Goal: Task Accomplishment & Management: Complete application form

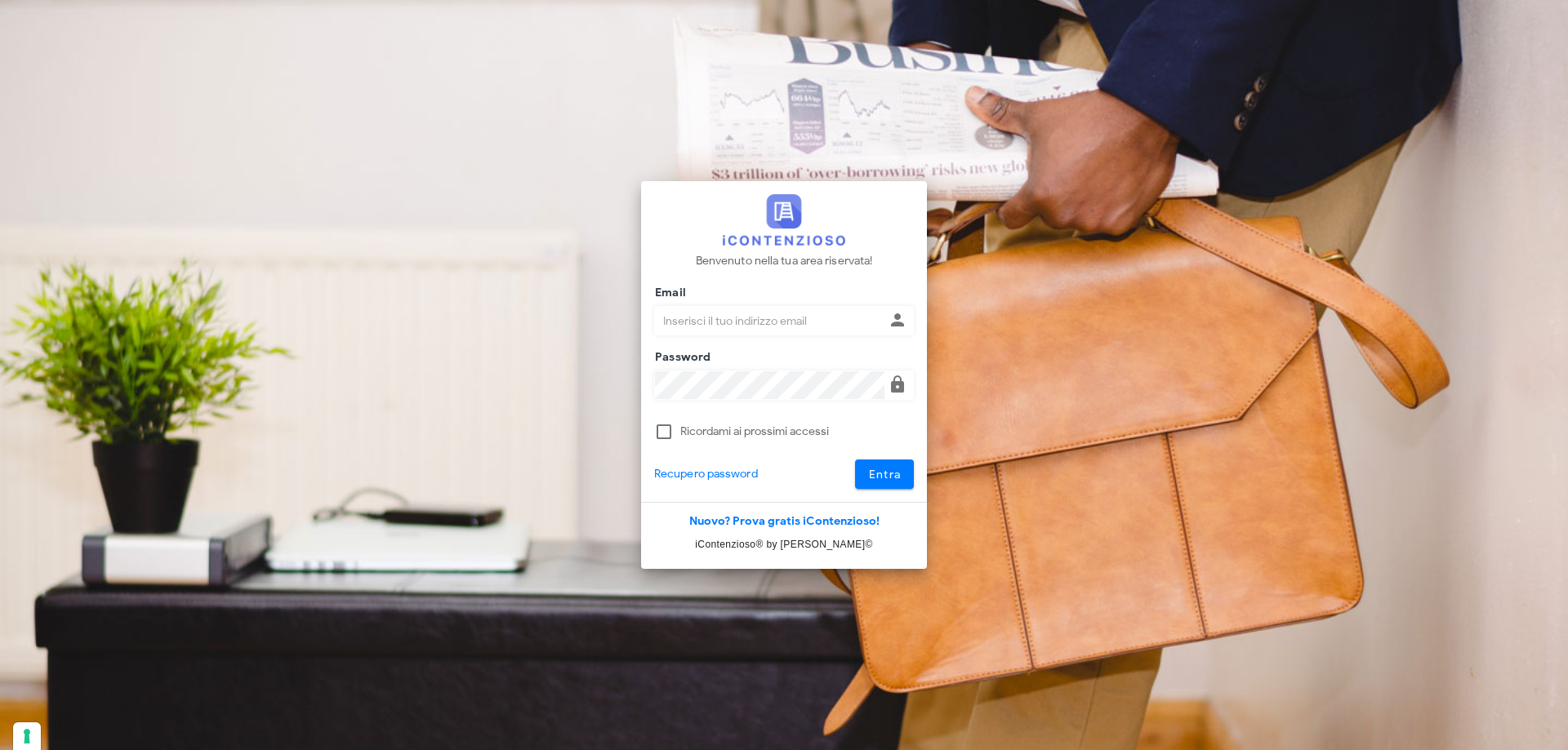
click at [681, 325] on input "Email" at bounding box center [769, 321] width 229 height 28
click at [778, 323] on input "giulia.mandolesi@gmail.com" at bounding box center [769, 321] width 229 height 28
type input "giulia.mandolesi@mandolesi.it"
click at [855, 460] on button "Entra" at bounding box center [885, 474] width 60 height 30
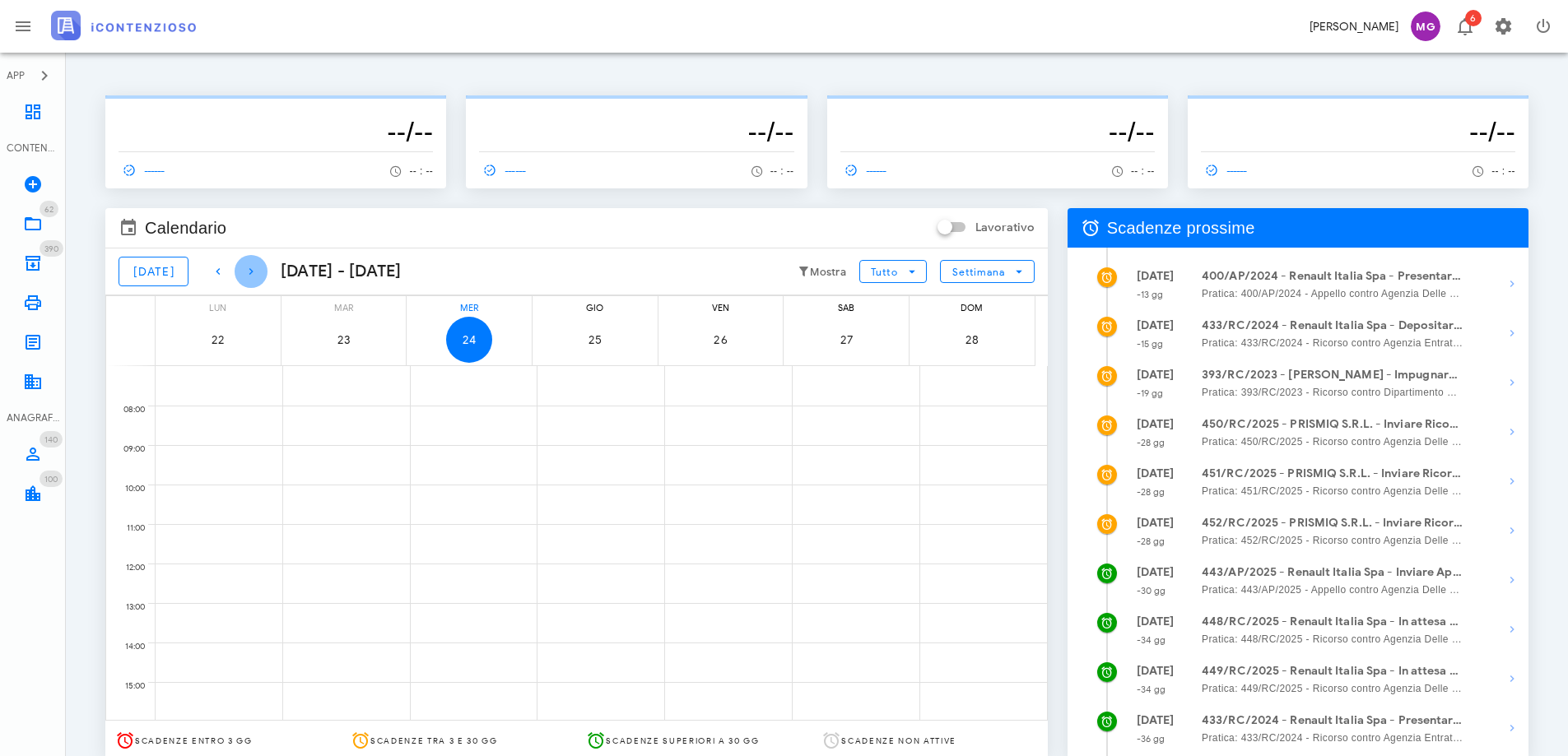
click at [241, 266] on icon "button" at bounding box center [251, 271] width 20 height 20
click at [37, 231] on icon at bounding box center [33, 223] width 20 height 20
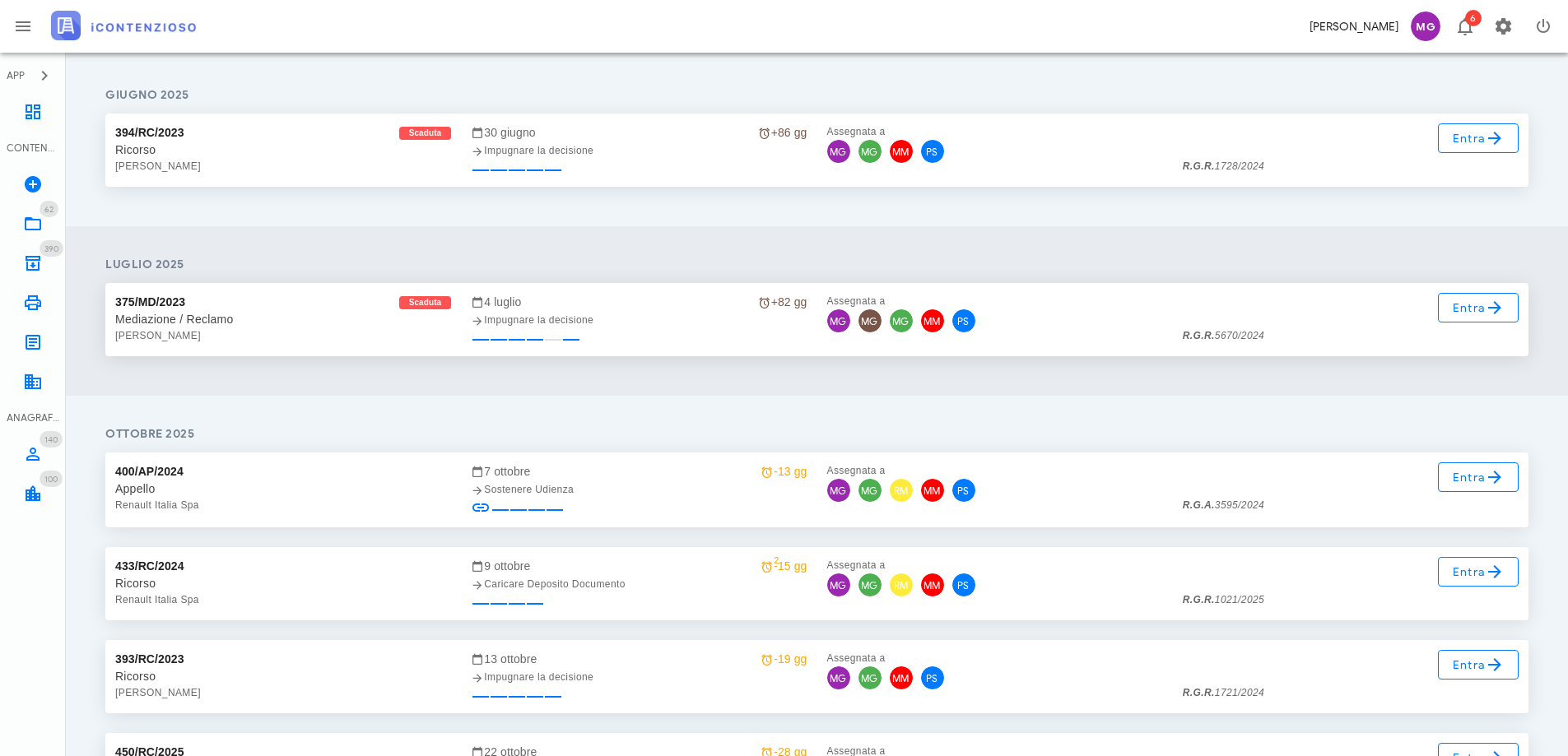
scroll to position [2199, 0]
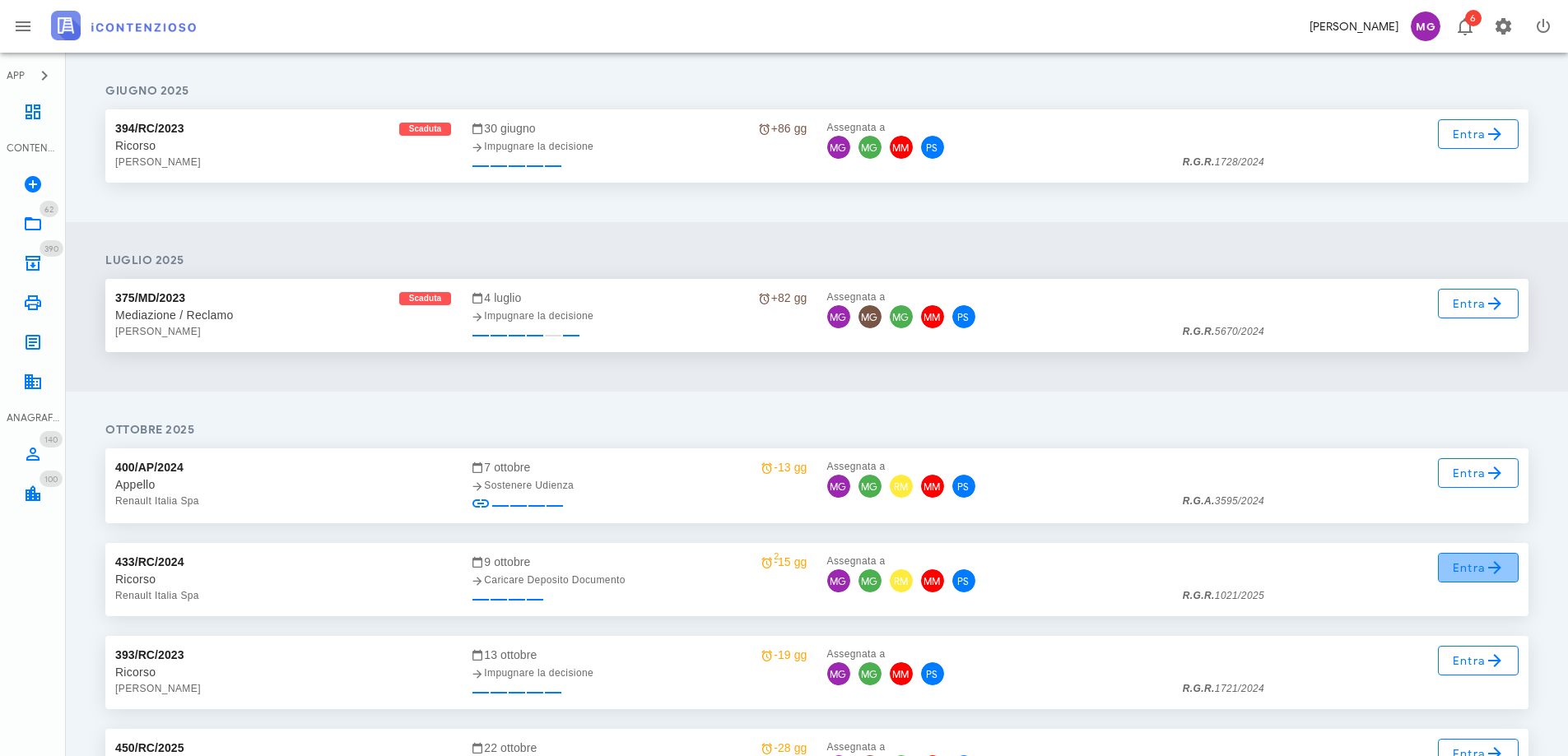
click at [1469, 572] on span "Entra" at bounding box center [1479, 567] width 53 height 20
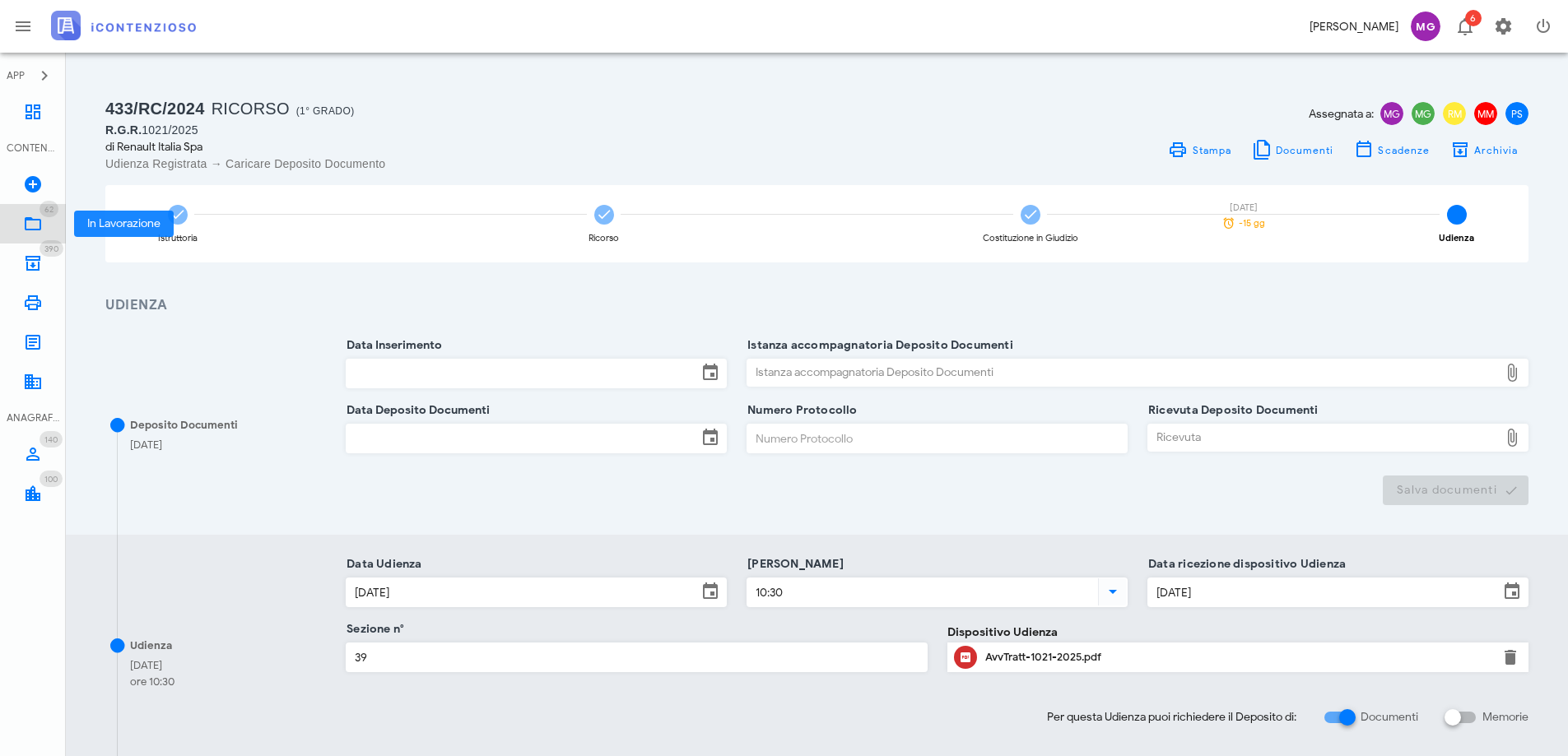
click at [31, 218] on icon at bounding box center [33, 223] width 20 height 20
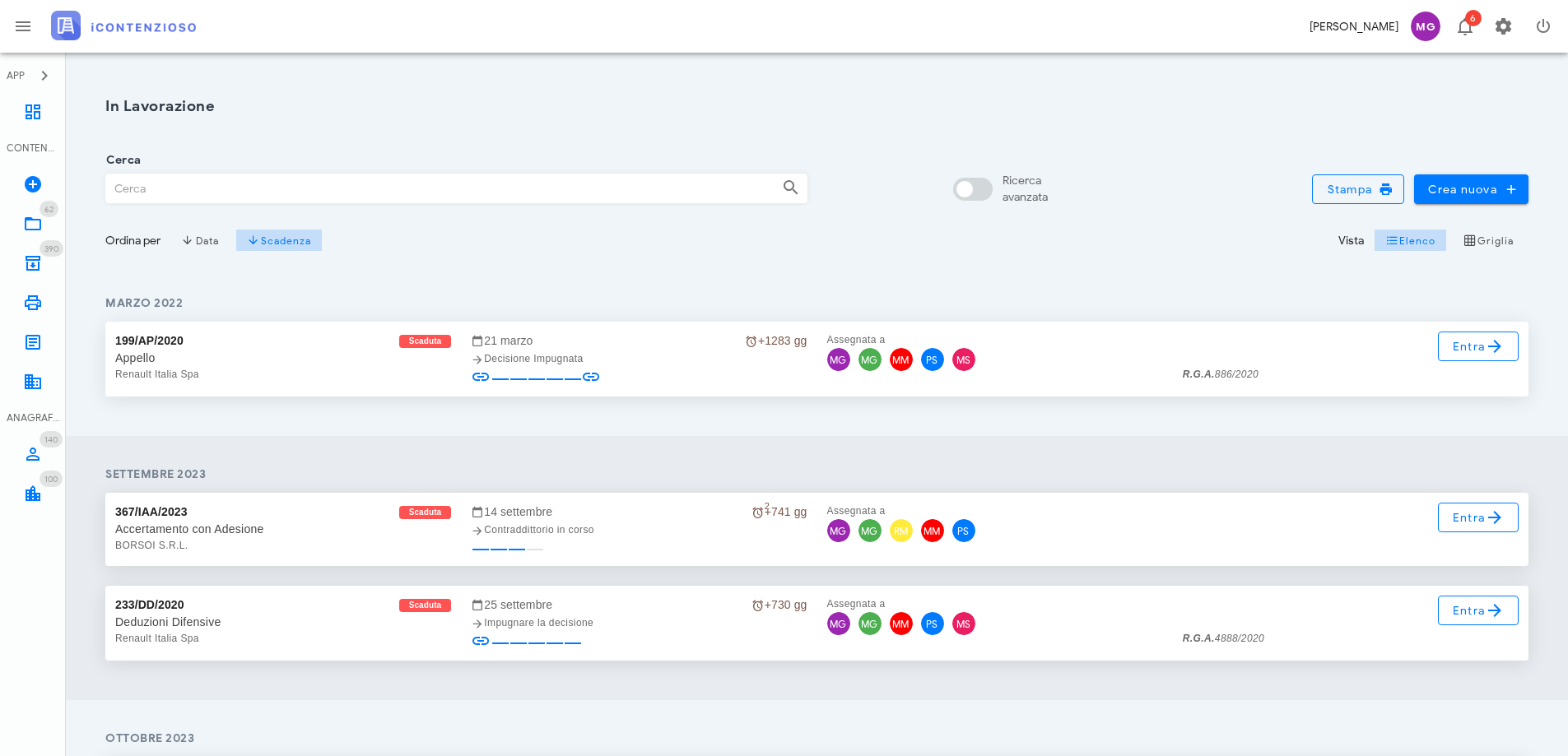
click at [322, 188] on input "Cerca" at bounding box center [438, 188] width 663 height 28
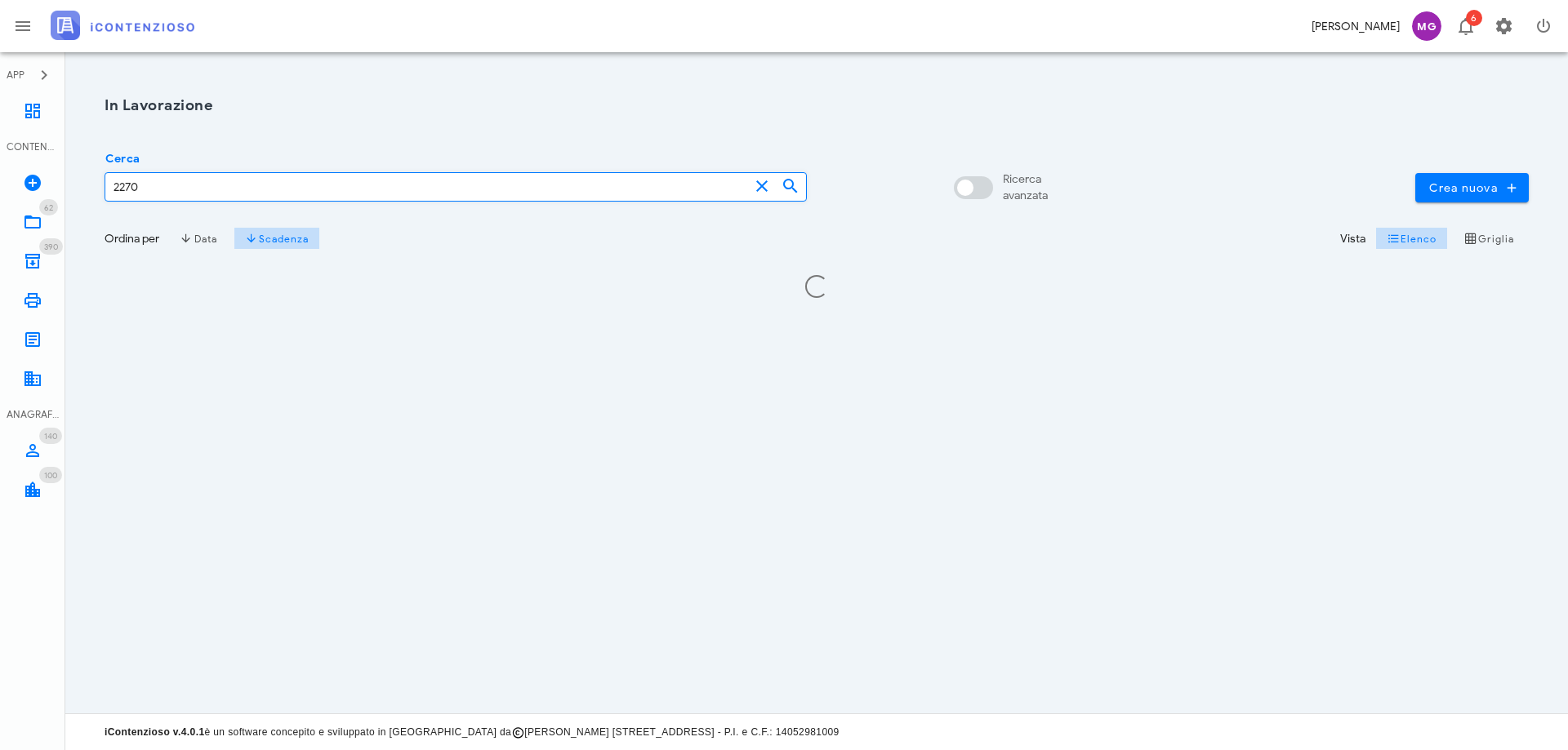
type input "2270"
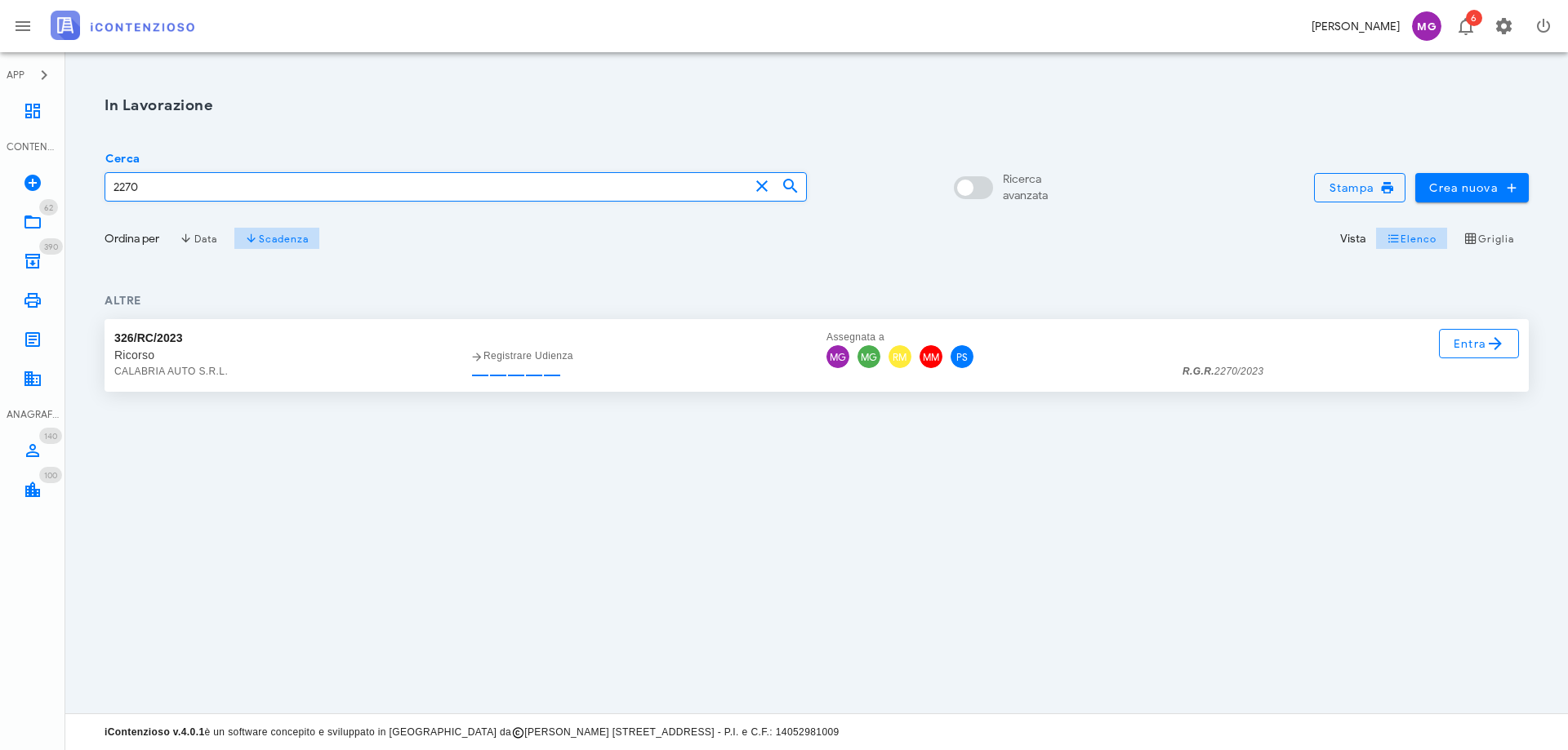
click at [1480, 328] on div "Entra R.G.R. 2270/2023" at bounding box center [1351, 355] width 356 height 72
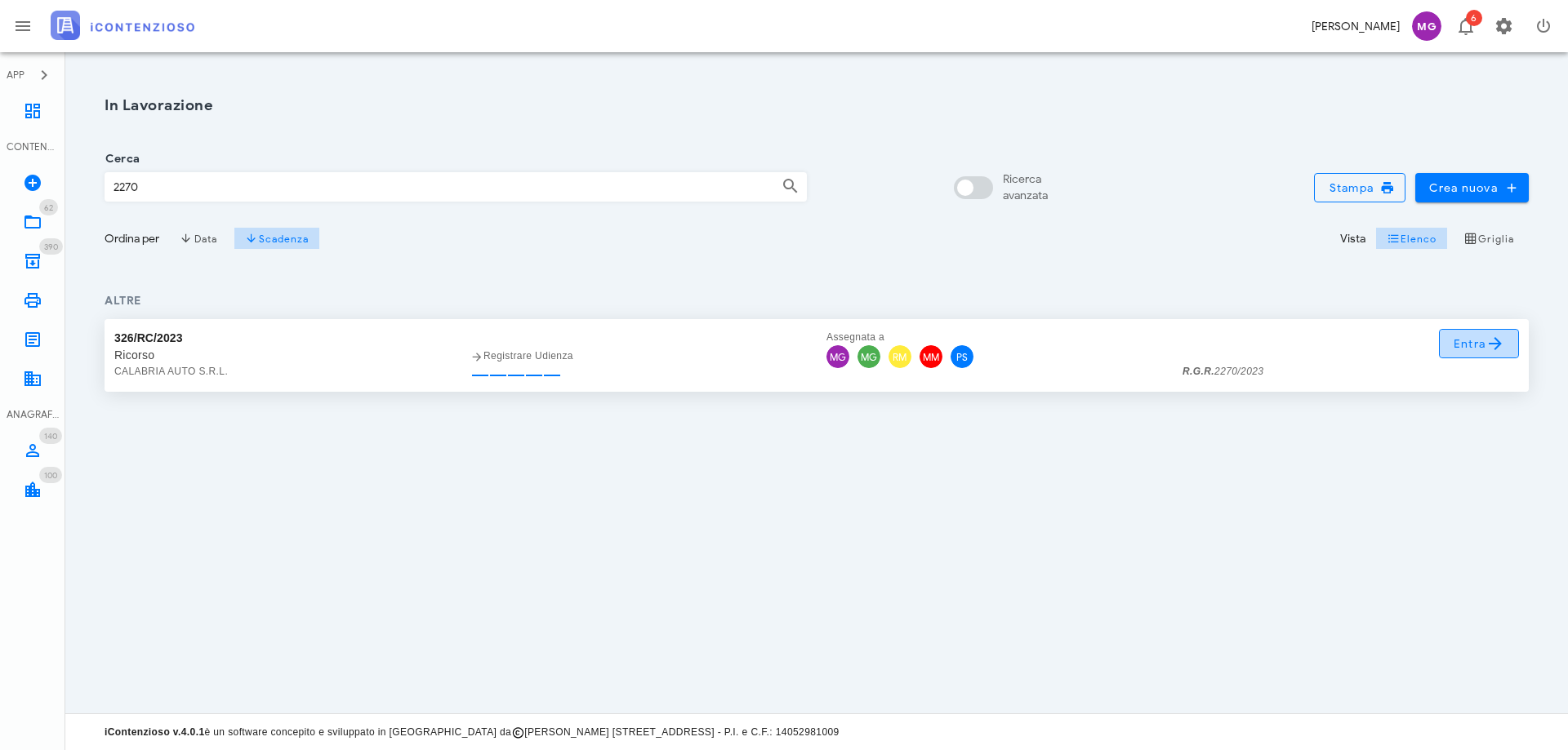
click at [1479, 343] on span "Entra" at bounding box center [1479, 343] width 53 height 20
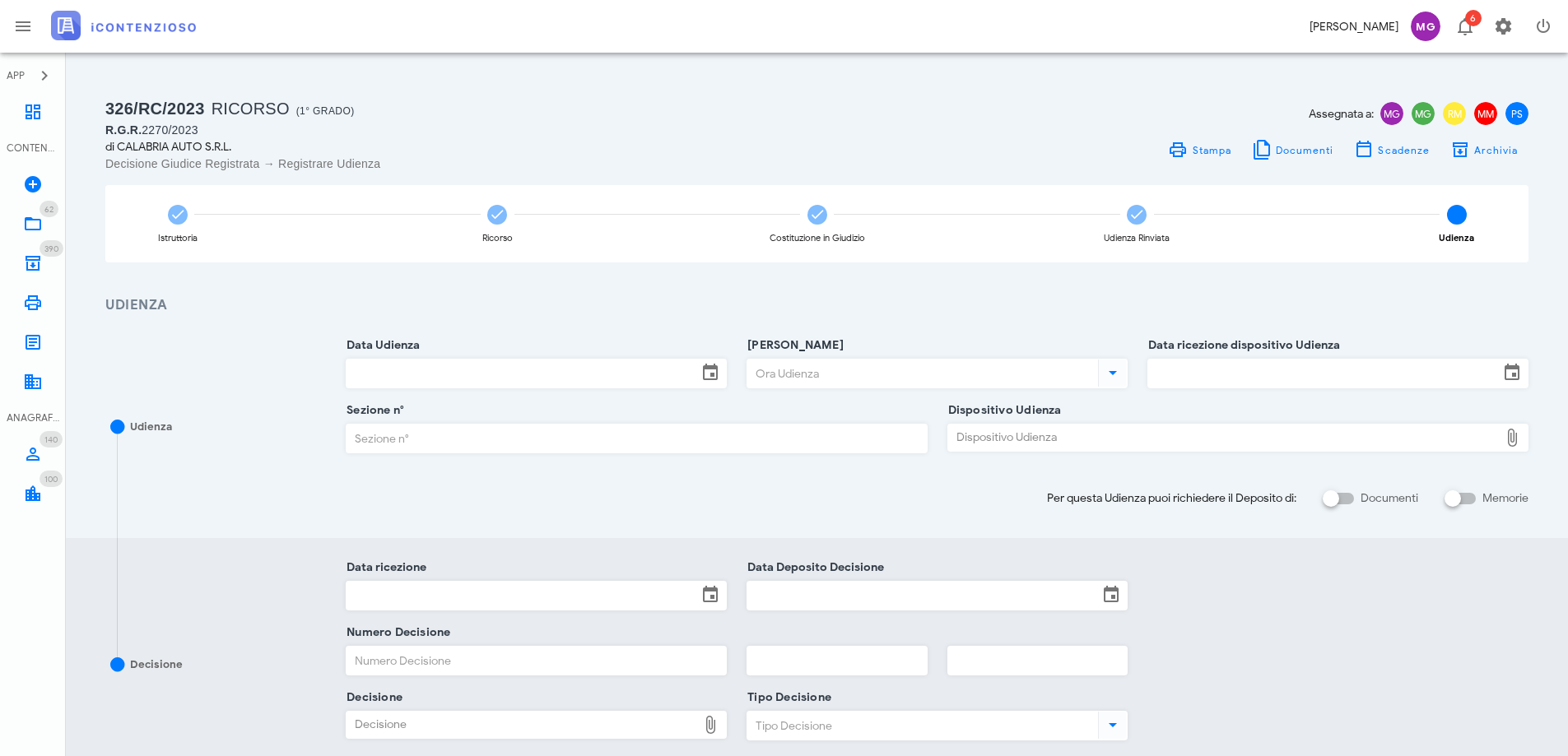
click at [586, 372] on input "Data Udienza" at bounding box center [522, 373] width 351 height 28
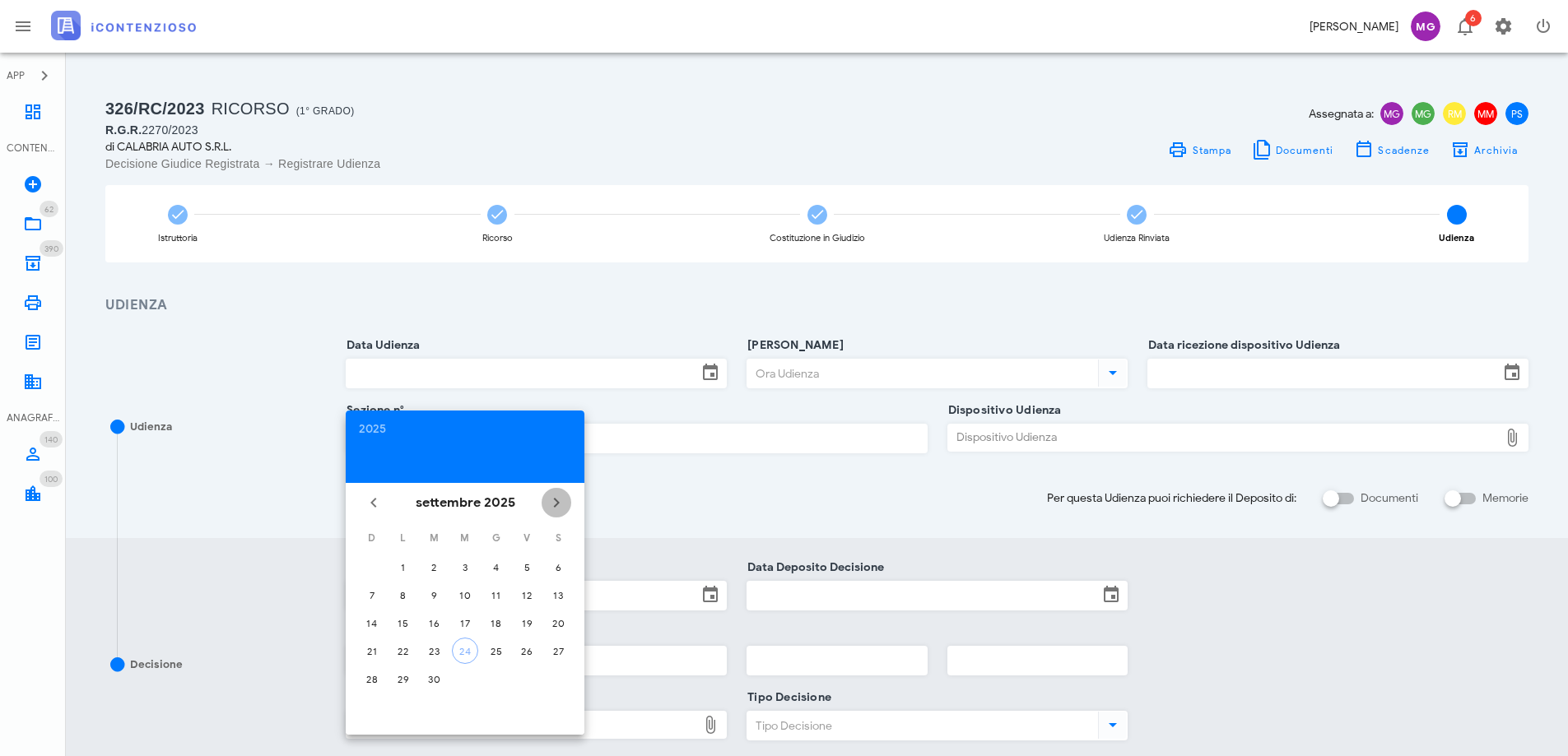
click at [553, 500] on icon "Il prossimo mese" at bounding box center [556, 502] width 20 height 20
click at [431, 623] on div "11" at bounding box center [433, 623] width 27 height 12
type input "11/11/2025"
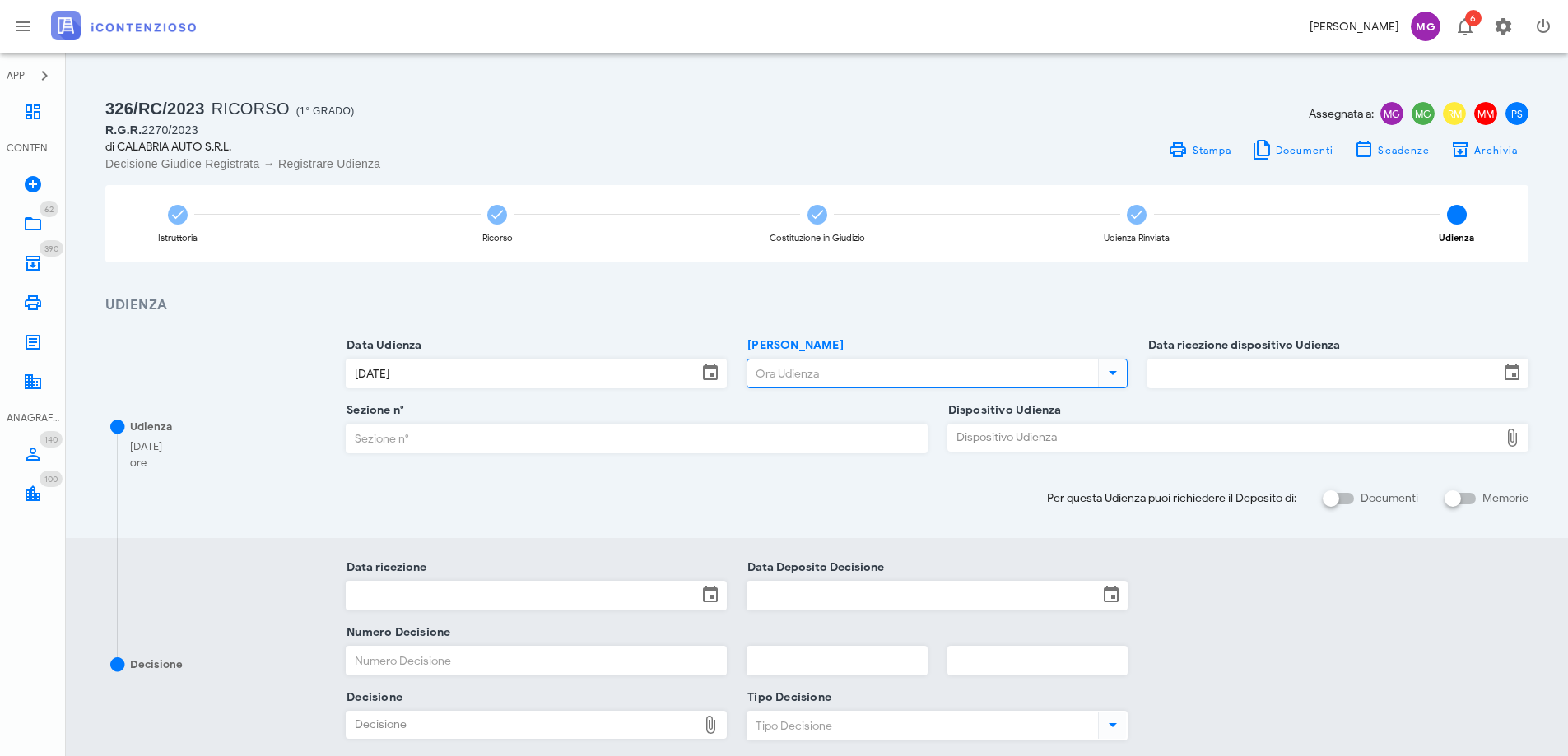
click at [873, 372] on input "[PERSON_NAME]" at bounding box center [921, 373] width 348 height 28
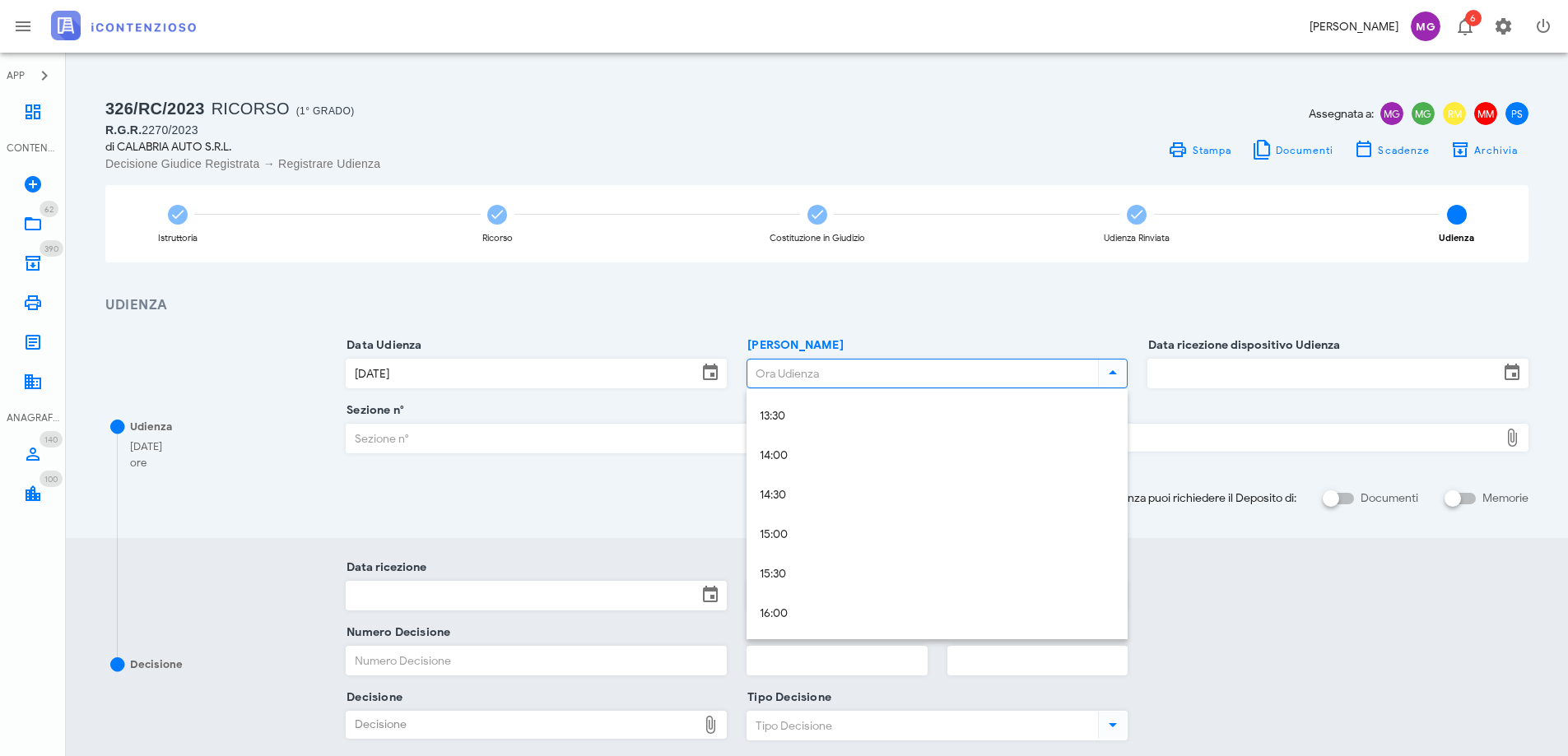
scroll to position [1065, 0]
click at [856, 529] on div "15:00" at bounding box center [936, 536] width 354 height 14
type input "15:00"
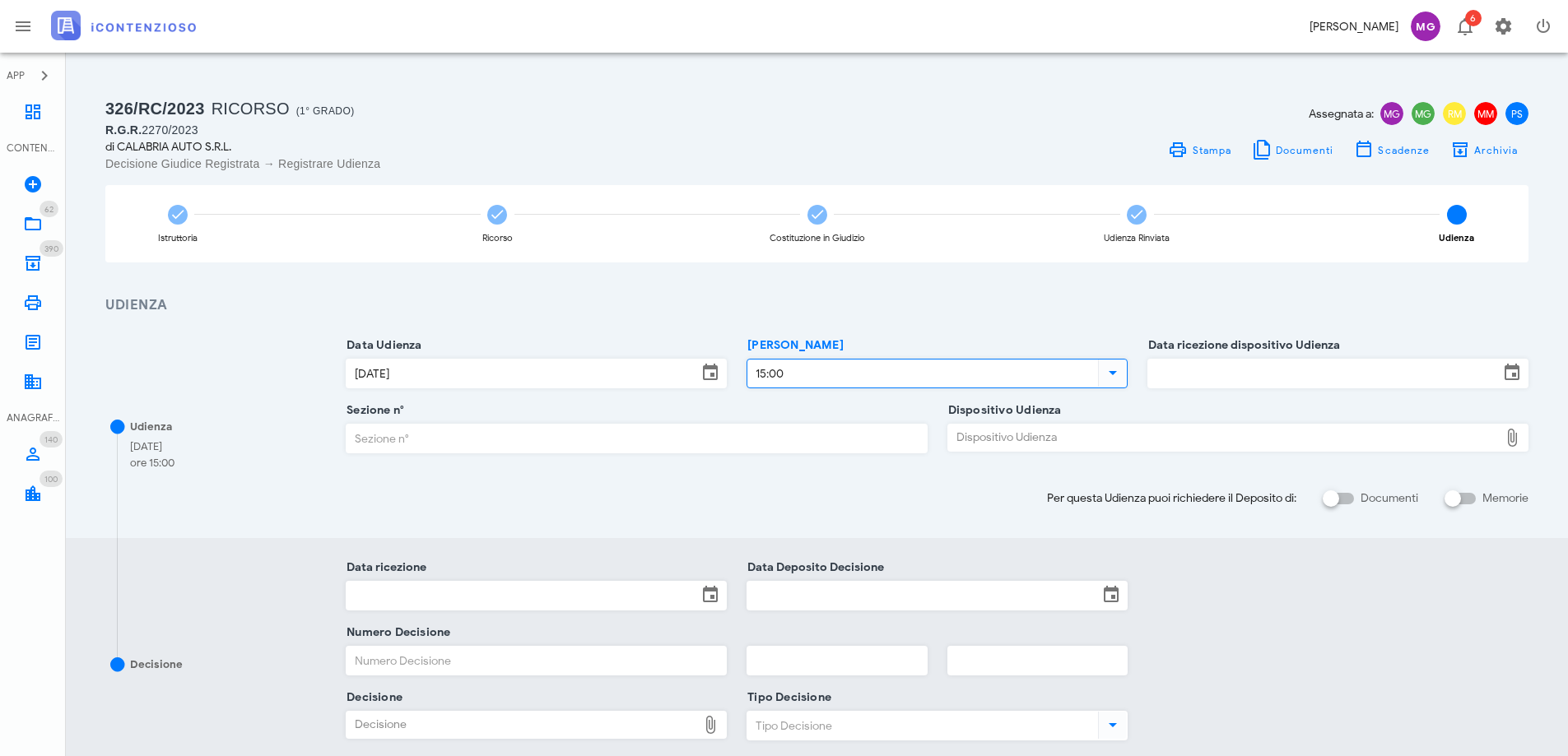
click at [1196, 390] on div at bounding box center [1338, 396] width 381 height 11
click at [1196, 375] on input "Data ricezione dispositivo Udienza" at bounding box center [1323, 373] width 351 height 28
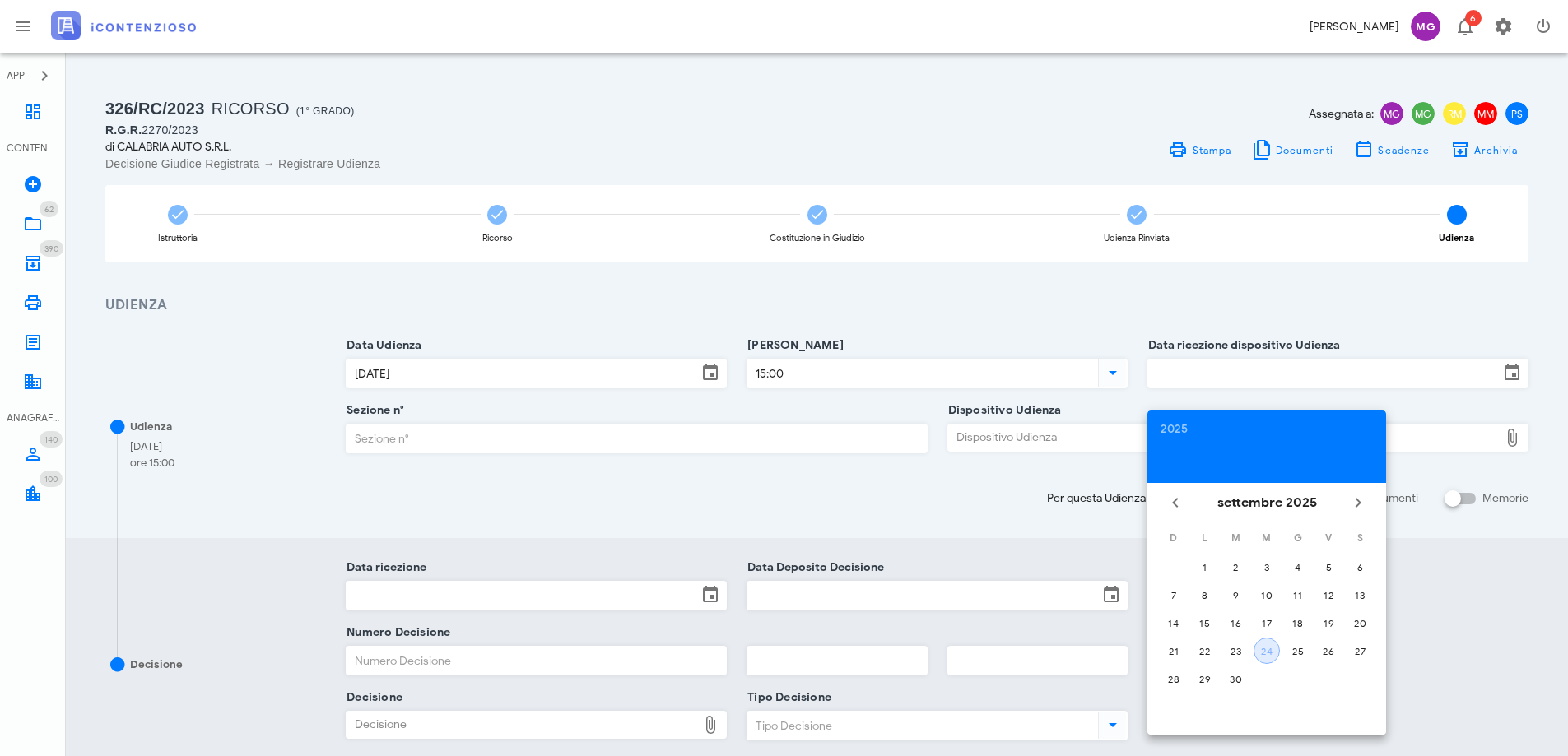
click at [1262, 648] on div "24" at bounding box center [1266, 651] width 25 height 12
type input "24/09/2025"
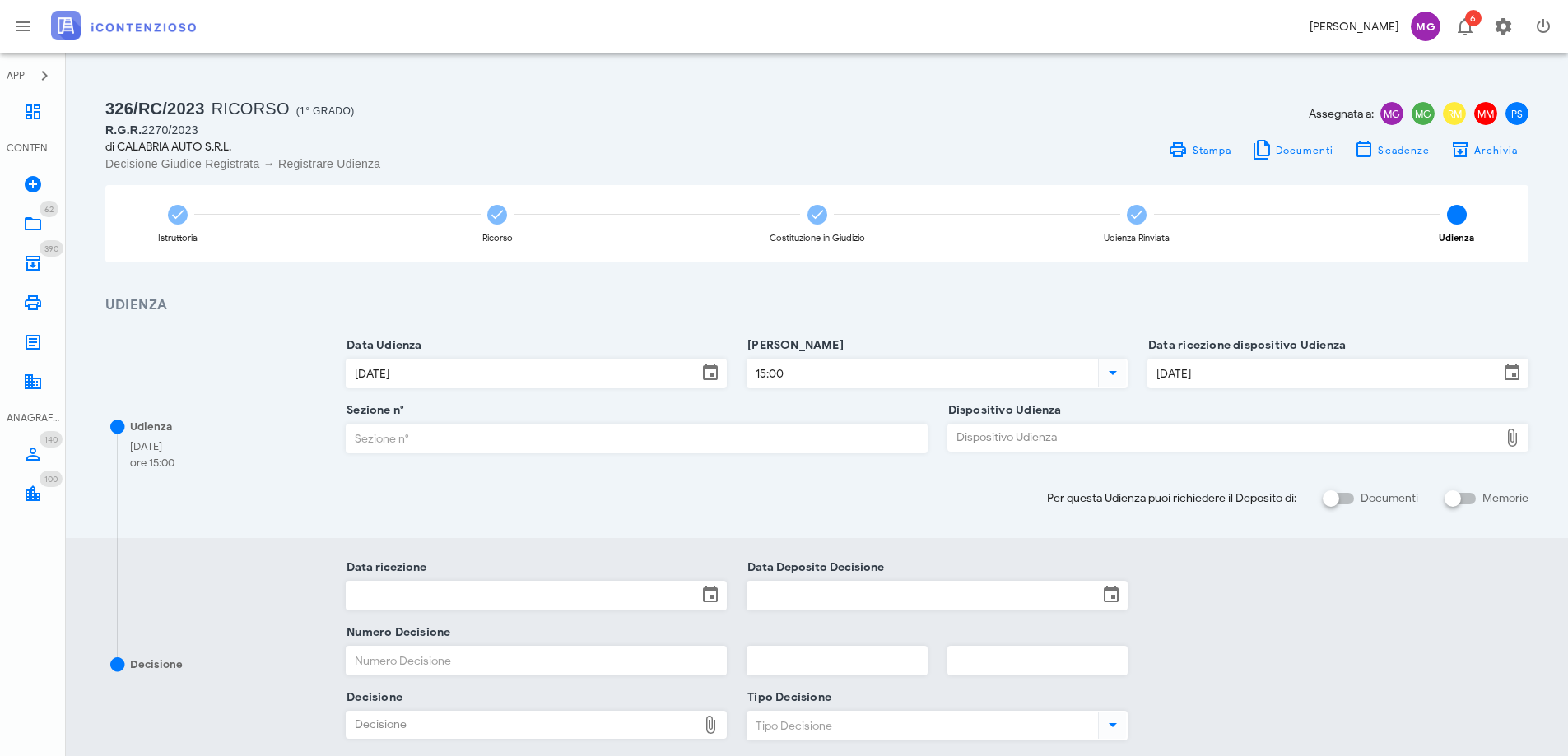
click at [837, 443] on input "Sezione n°" at bounding box center [636, 438] width 579 height 28
type input "6"
click at [1109, 443] on div "Dispositivo Udienza" at bounding box center [1224, 438] width 551 height 27
type input "C:\fakepath\AvvTratt___2270_2023- 02.pdf"
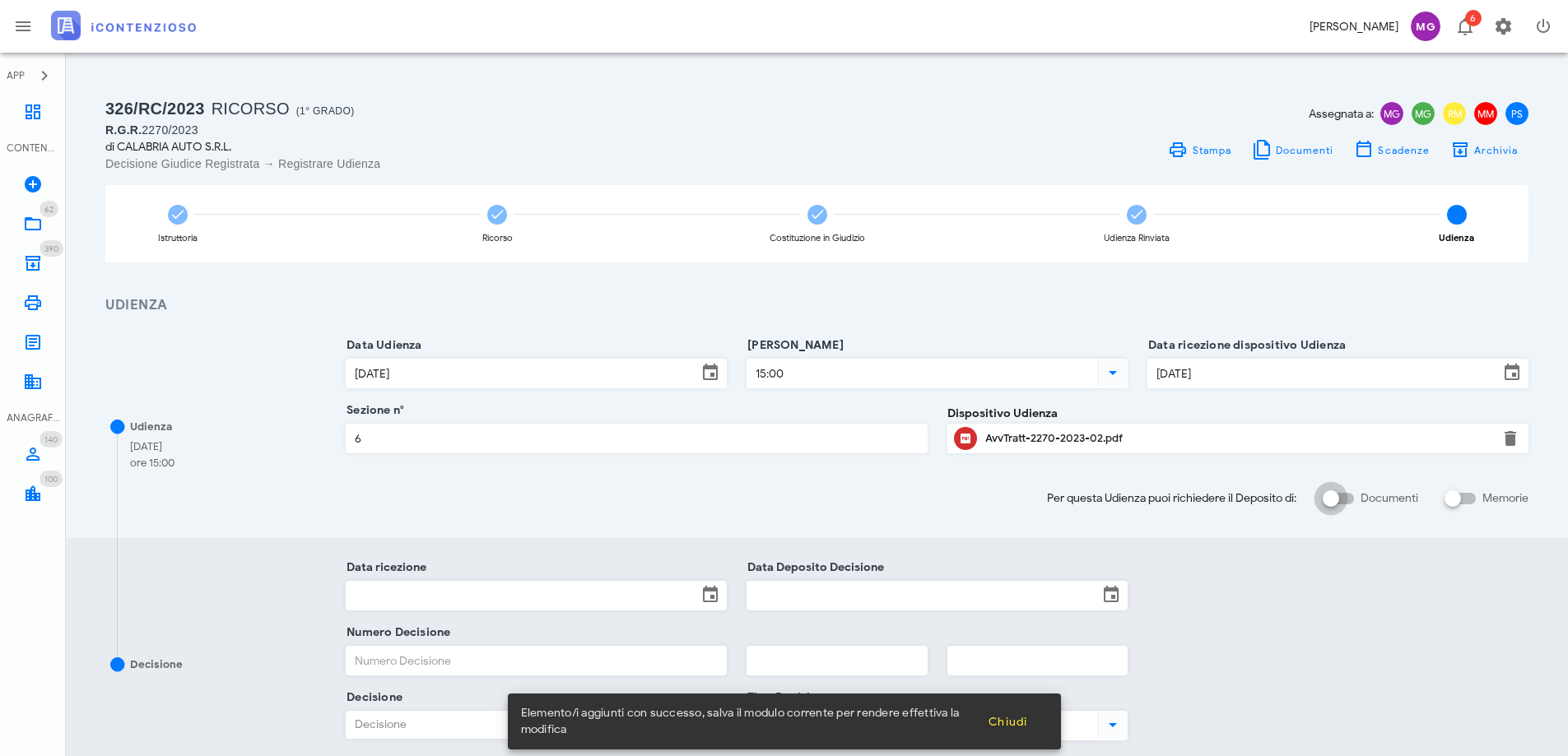
click at [1341, 501] on div at bounding box center [1330, 499] width 28 height 28
checkbox input "true"
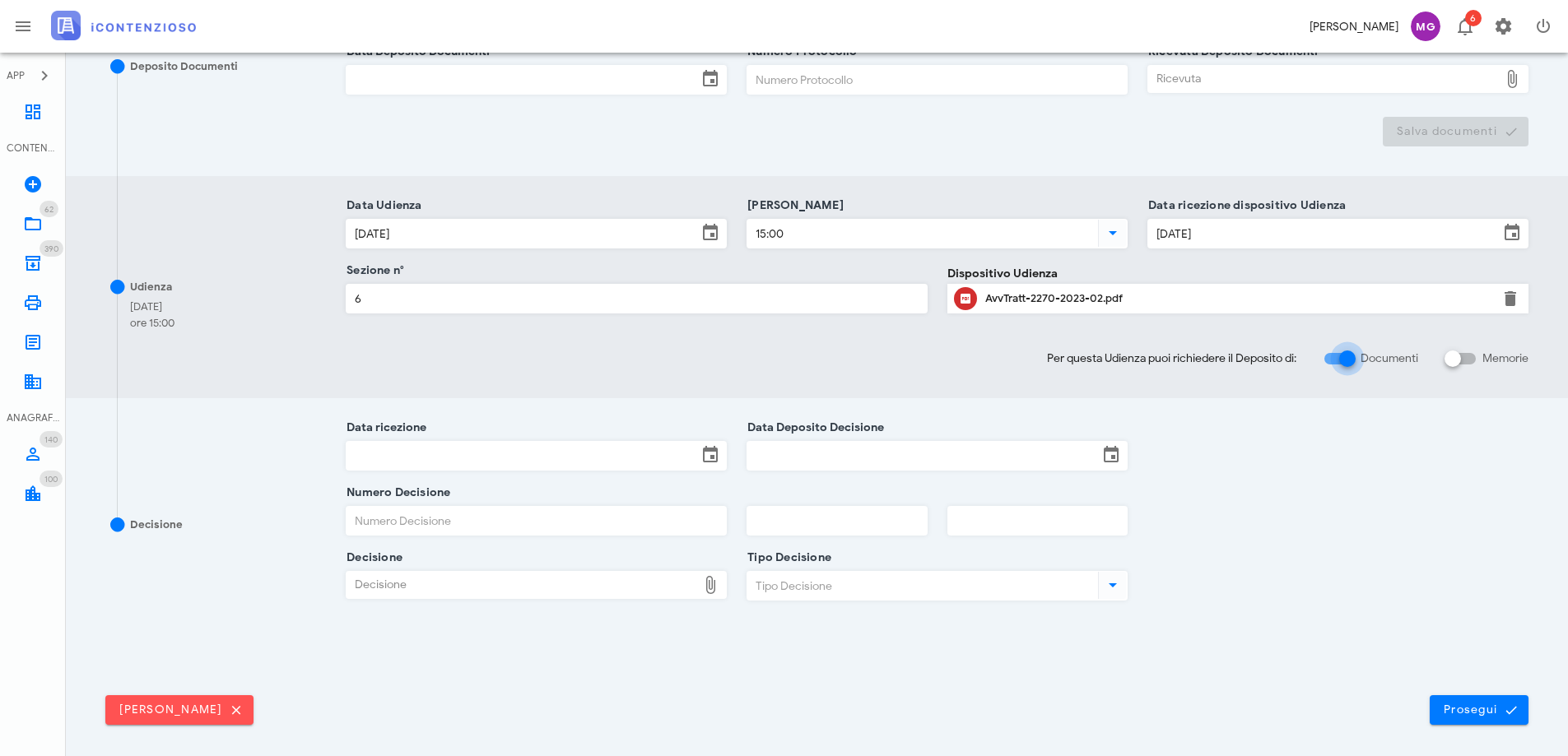
scroll to position [414, 0]
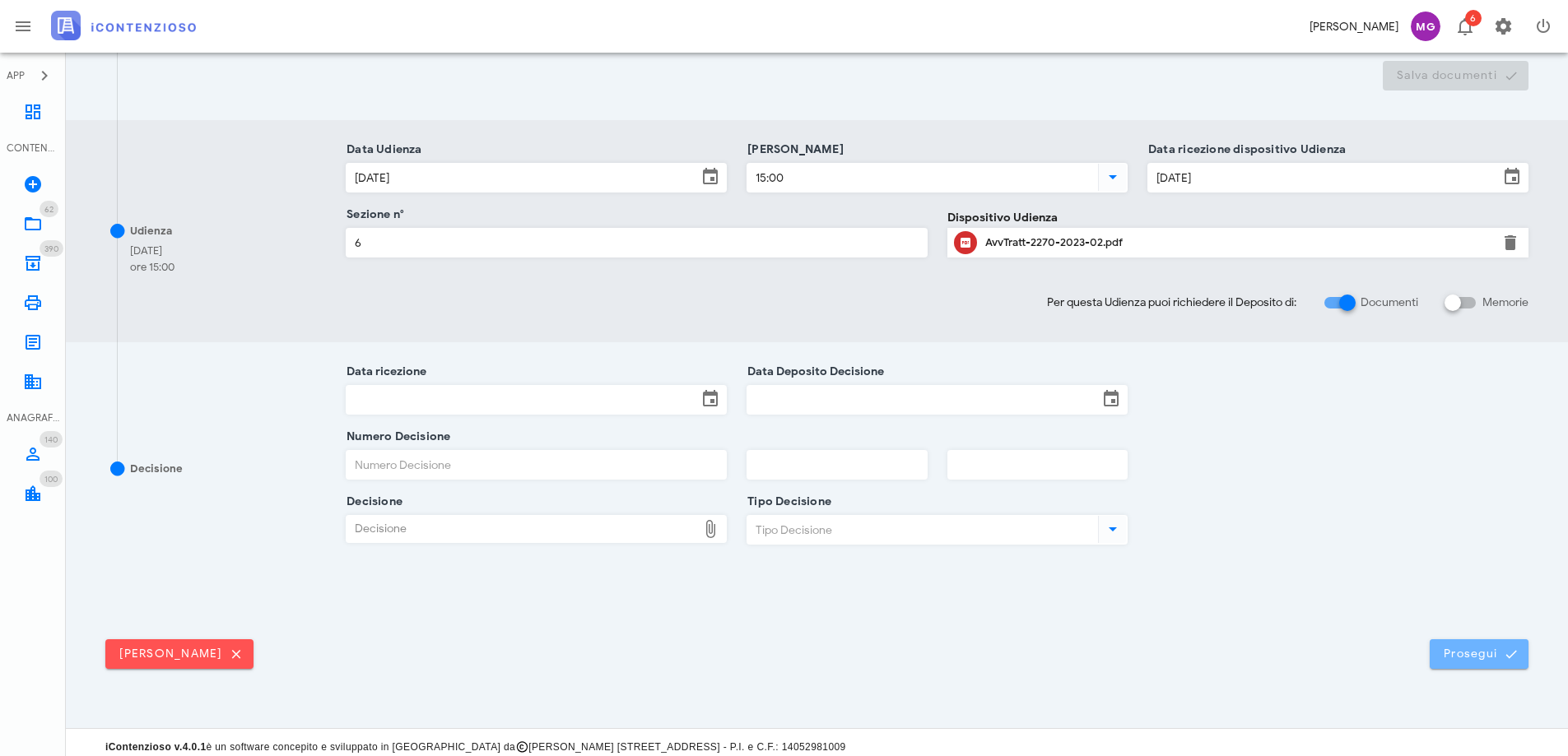
click at [1466, 651] on span "Prosegui" at bounding box center [1479, 654] width 72 height 15
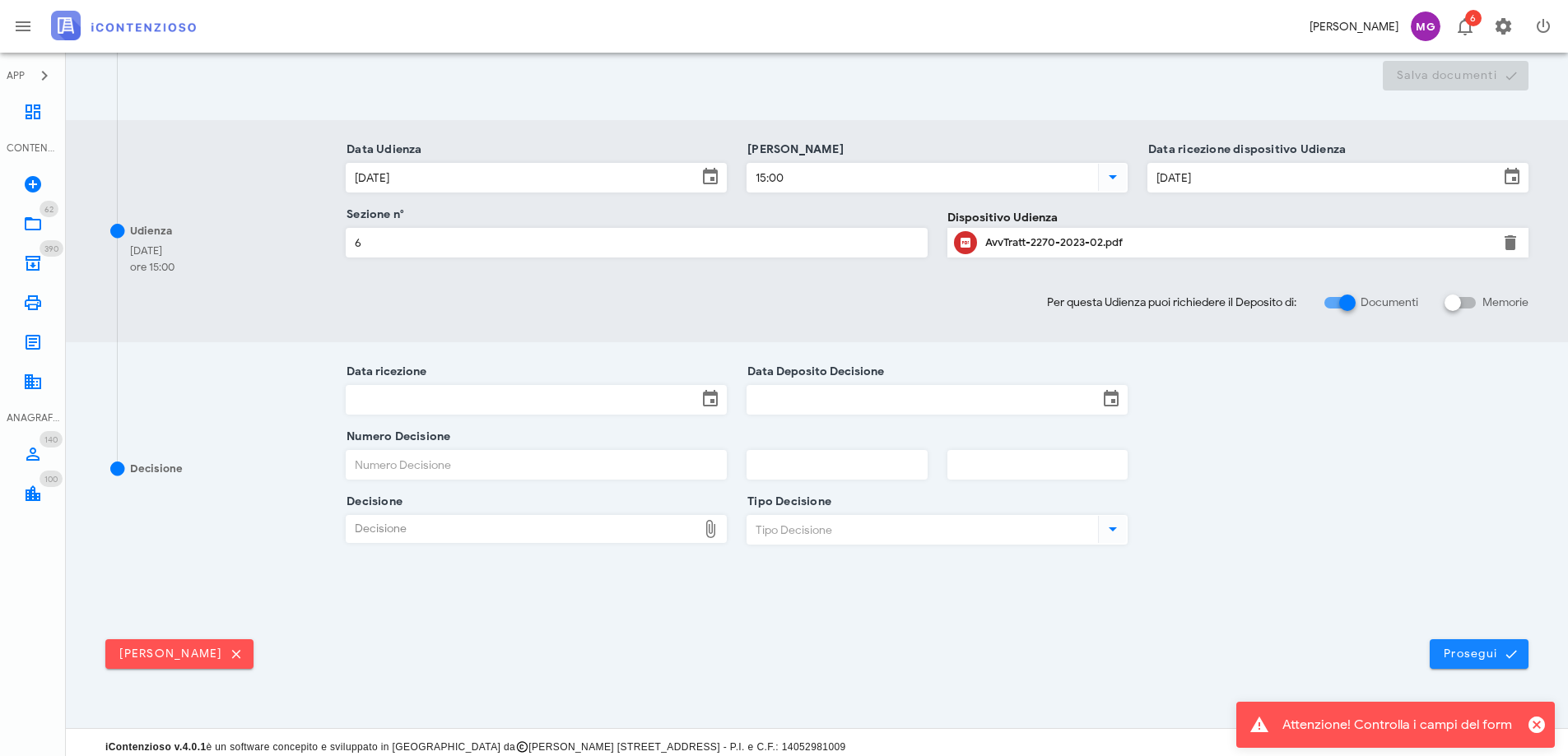
scroll to position [0, 0]
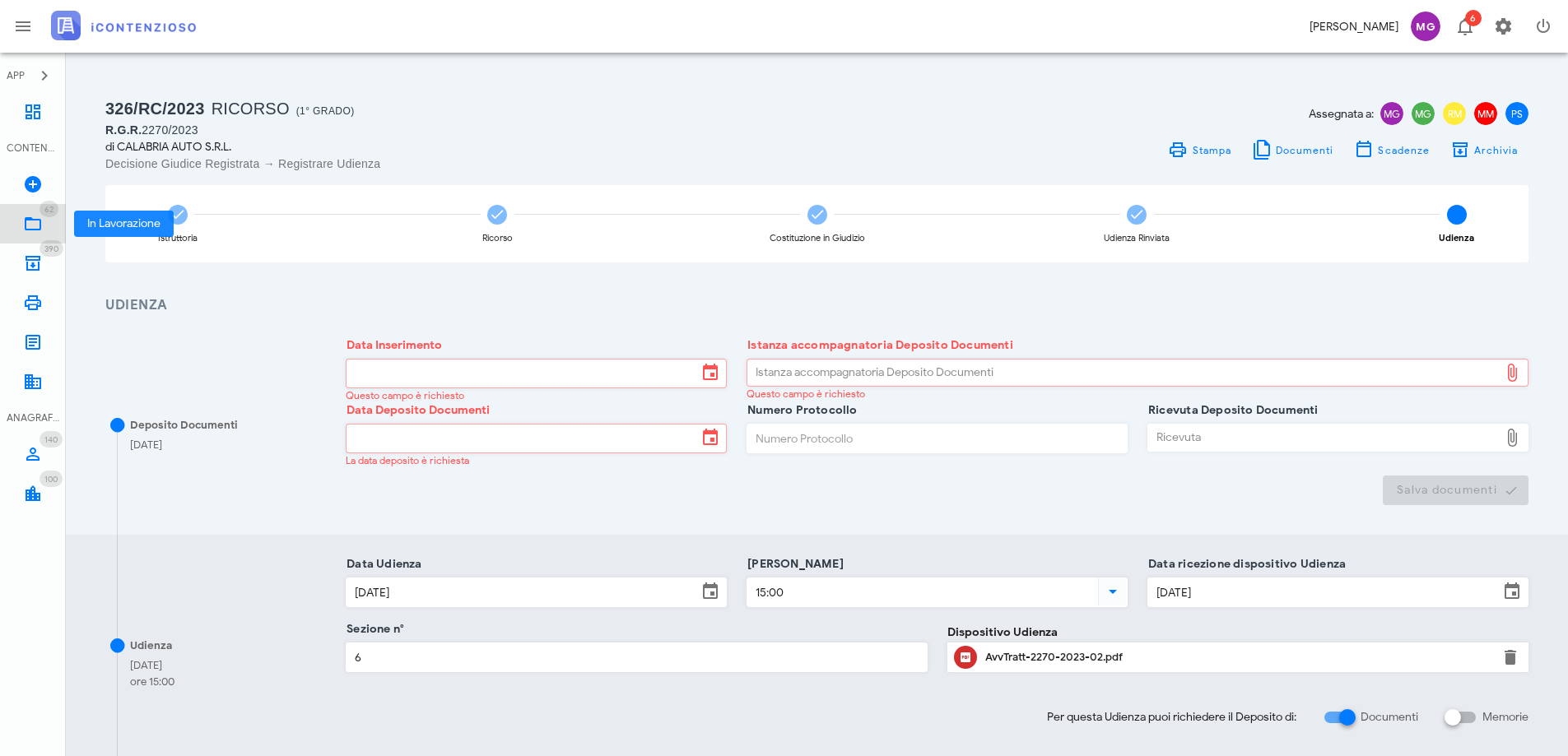
click at [35, 227] on icon at bounding box center [33, 223] width 20 height 20
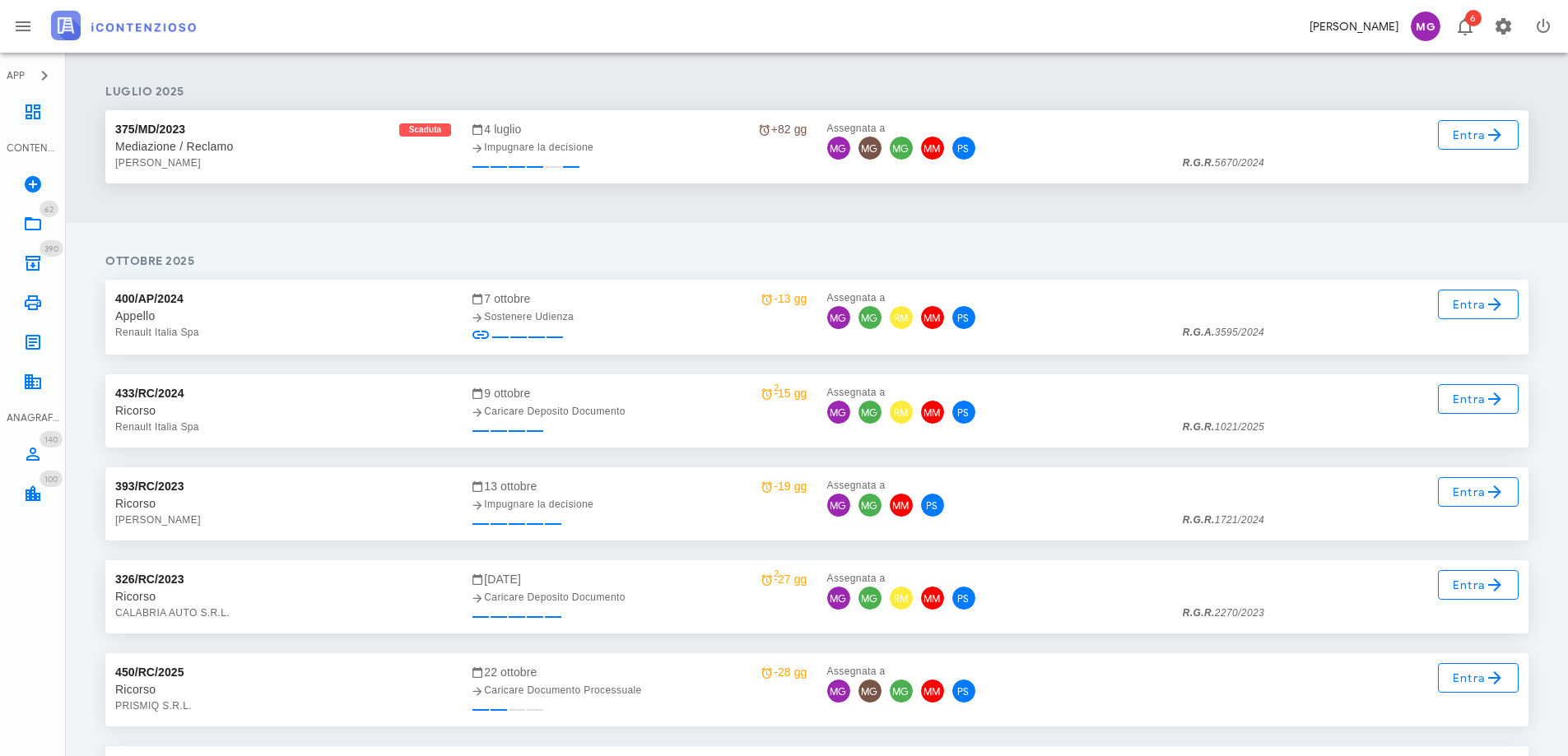
scroll to position [2367, 0]
